Goal: Task Accomplishment & Management: Use online tool/utility

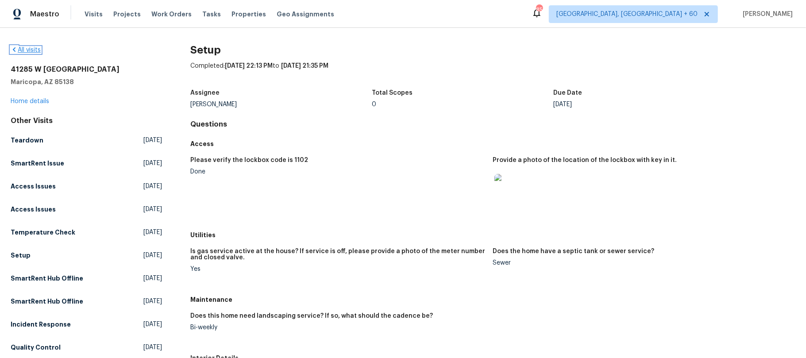
click at [13, 48] on icon at bounding box center [14, 49] width 7 height 7
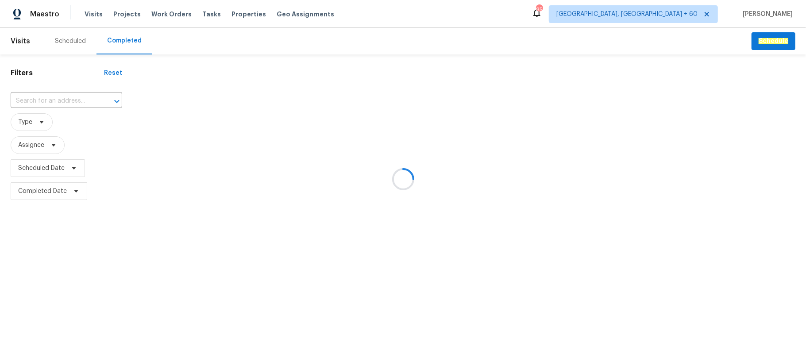
click at [48, 101] on div at bounding box center [403, 179] width 806 height 358
click at [45, 101] on div at bounding box center [403, 179] width 806 height 358
click at [43, 101] on div at bounding box center [403, 179] width 806 height 358
click at [39, 93] on div at bounding box center [403, 179] width 806 height 358
click at [29, 98] on div at bounding box center [403, 179] width 806 height 358
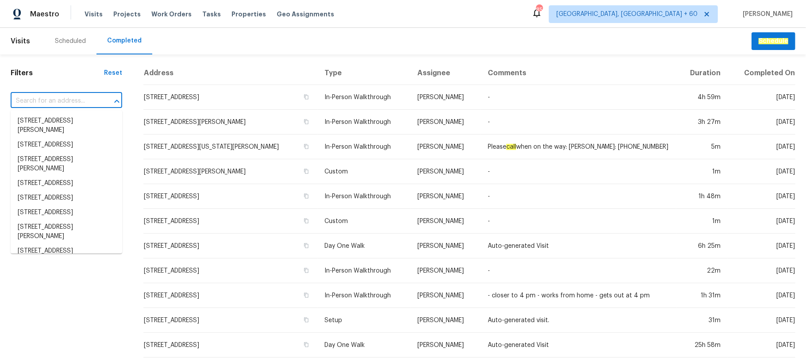
click at [29, 98] on input "text" at bounding box center [54, 101] width 87 height 14
paste input "[STREET_ADDRESS]"
type input "[STREET_ADDRESS]"
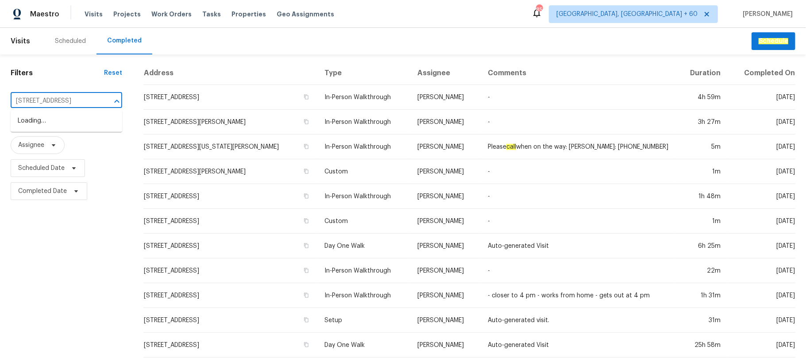
scroll to position [0, 36]
click at [48, 128] on li "[STREET_ADDRESS]" at bounding box center [67, 121] width 112 height 15
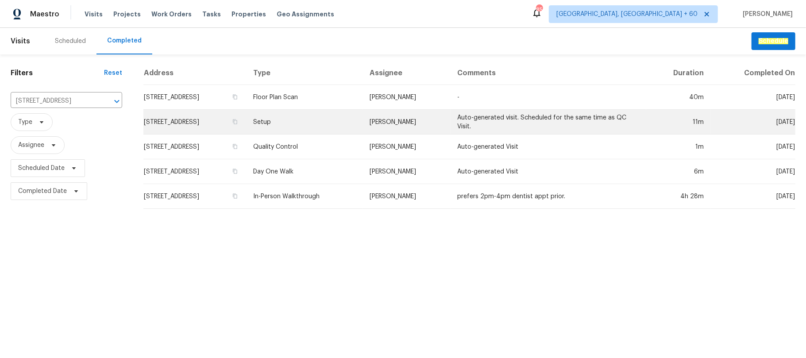
click at [348, 128] on td "Setup" at bounding box center [304, 122] width 117 height 25
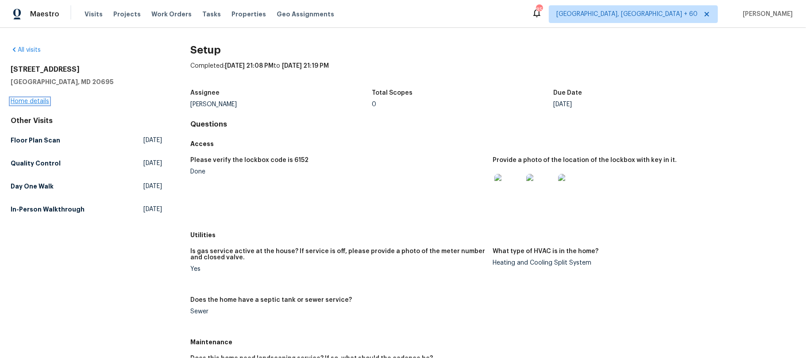
click at [43, 100] on link "Home details" at bounding box center [30, 101] width 39 height 6
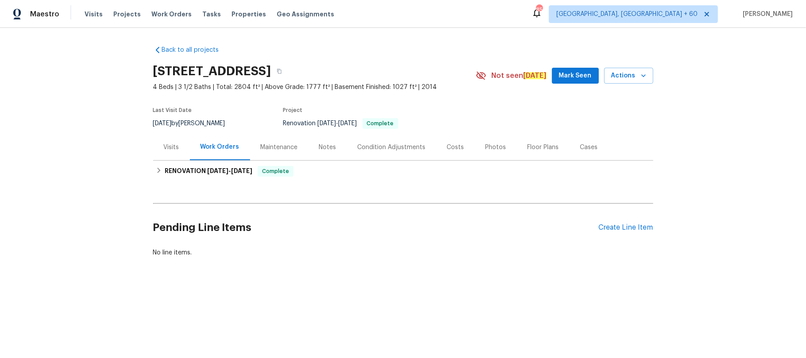
click at [486, 146] on div "Photos" at bounding box center [496, 147] width 21 height 9
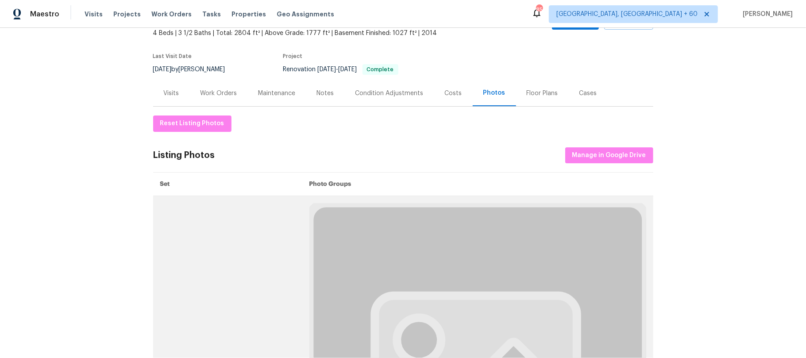
scroll to position [118, 0]
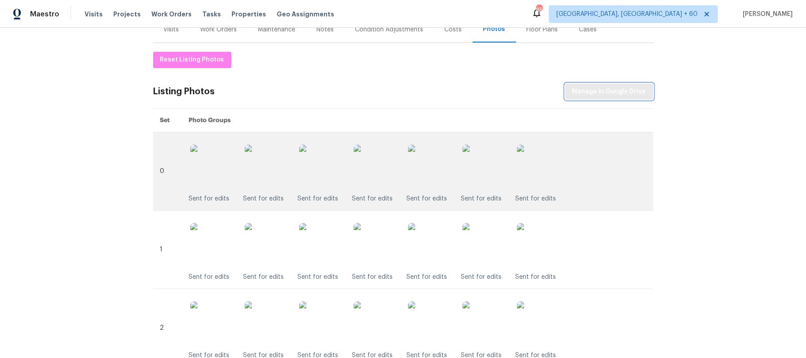
click at [608, 87] on span "Manage in Google Drive" at bounding box center [610, 91] width 74 height 11
